Goal: Information Seeking & Learning: Learn about a topic

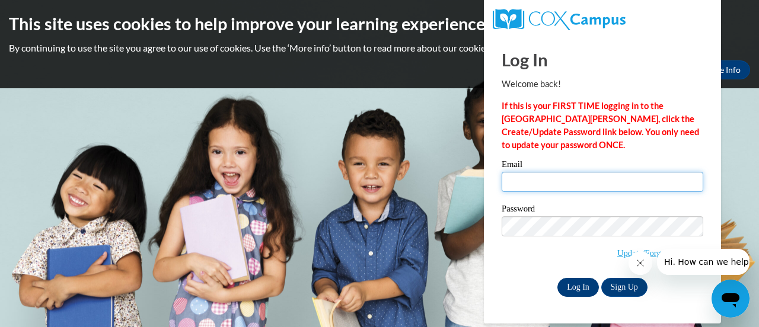
type input "dominiqueru@ymcaatlanta.org"
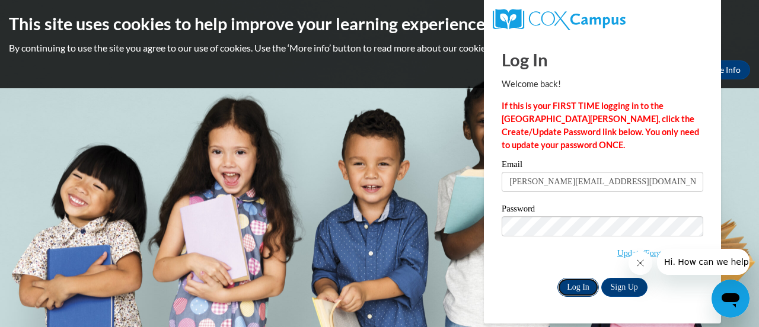
click at [587, 292] on input "Log In" at bounding box center [578, 287] width 42 height 19
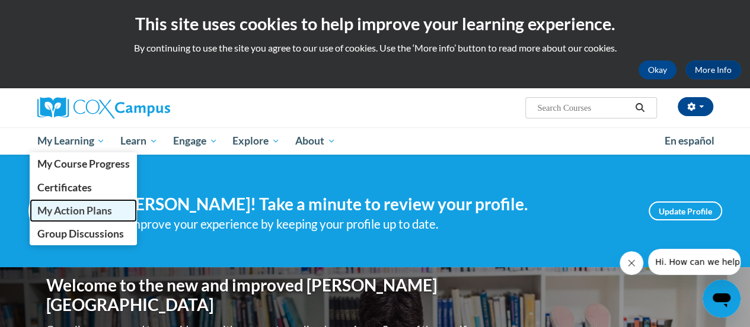
click at [68, 215] on span "My Action Plans" at bounding box center [74, 211] width 75 height 12
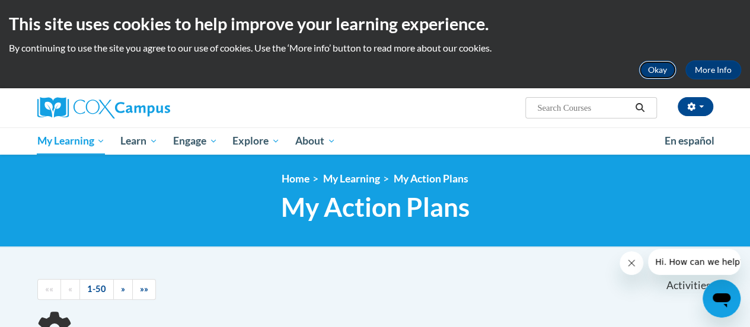
click at [655, 75] on button "Okay" at bounding box center [658, 69] width 38 height 19
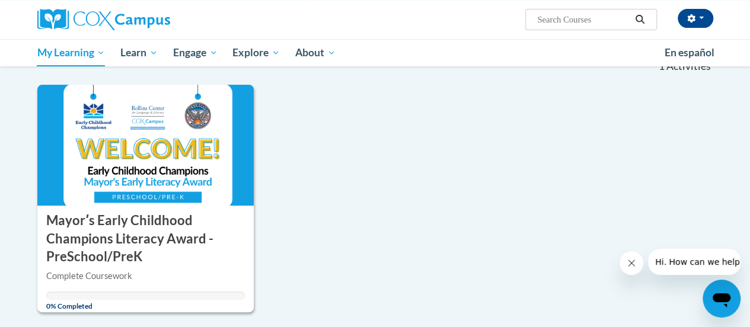
scroll to position [132, 0]
click at [162, 248] on h3 "Mayorʹs Early Childhood Champions Literacy Award - PreSchool/PreK" at bounding box center [145, 238] width 199 height 55
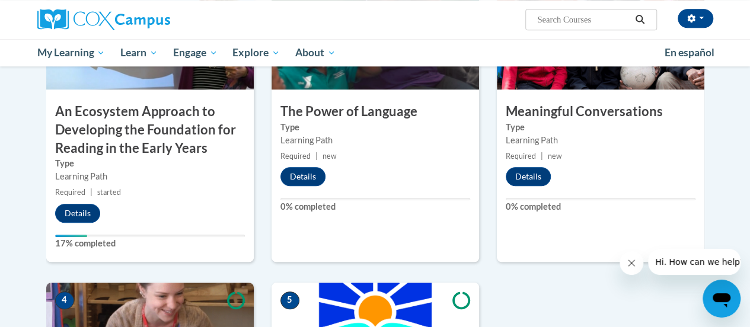
scroll to position [434, 0]
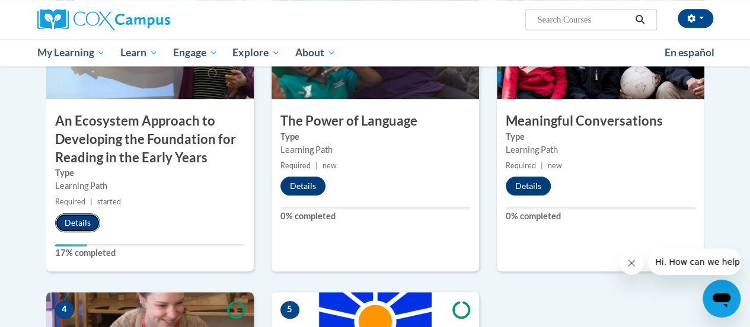
click at [71, 222] on button "Details" at bounding box center [77, 223] width 45 height 19
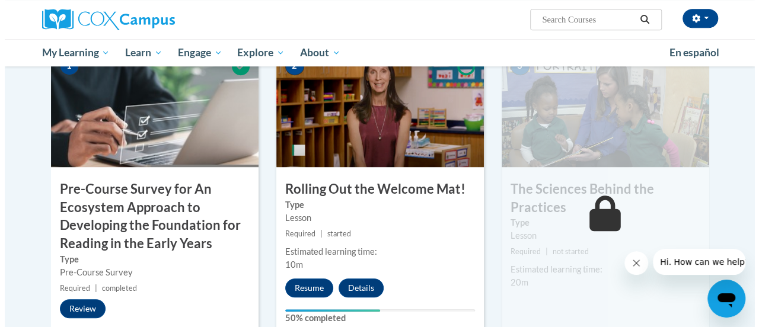
scroll to position [341, 0]
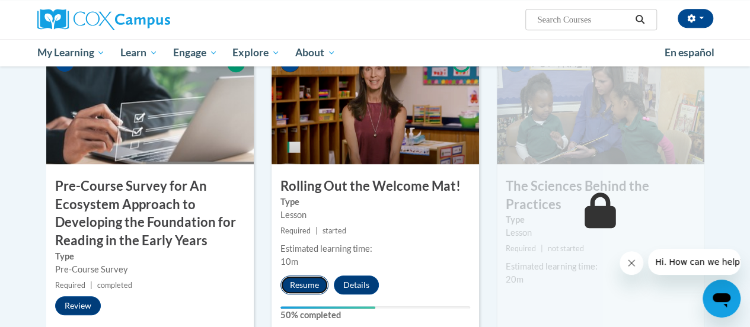
click at [289, 288] on button "Resume" at bounding box center [305, 285] width 48 height 19
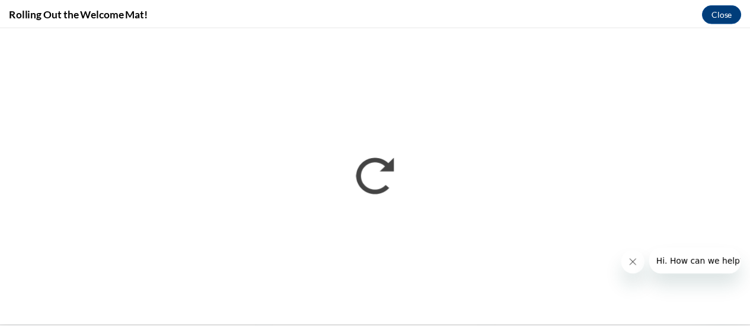
scroll to position [0, 0]
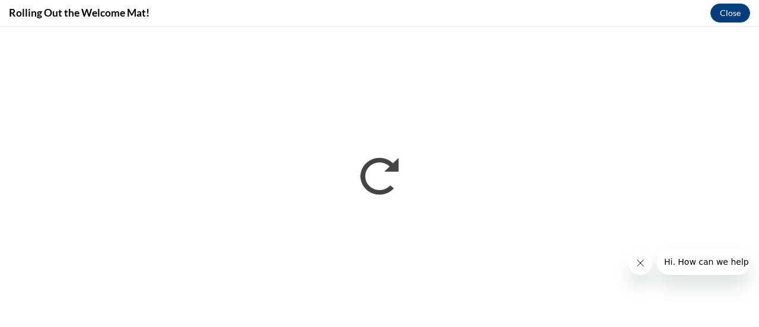
click at [646, 266] on button "Close message from company" at bounding box center [640, 263] width 24 height 24
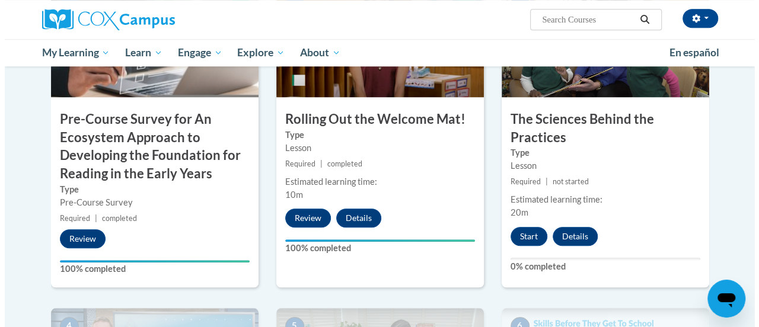
scroll to position [409, 0]
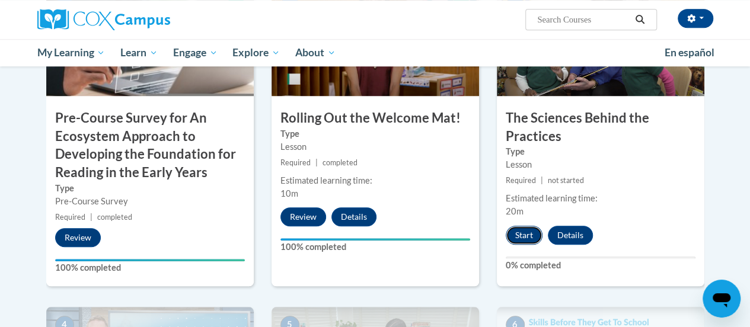
click at [522, 235] on button "Start" at bounding box center [524, 235] width 37 height 19
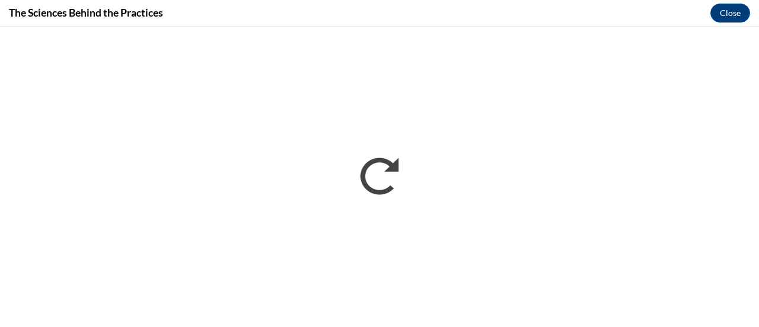
scroll to position [0, 0]
